Goal: Task Accomplishment & Management: Manage account settings

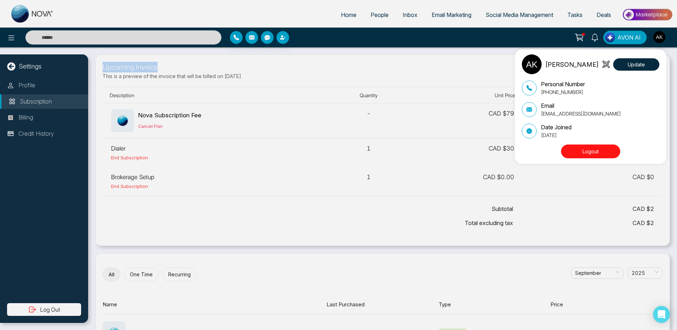
click at [583, 148] on button "Logout" at bounding box center [590, 151] width 59 height 14
